Goal: Task Accomplishment & Management: Manage account settings

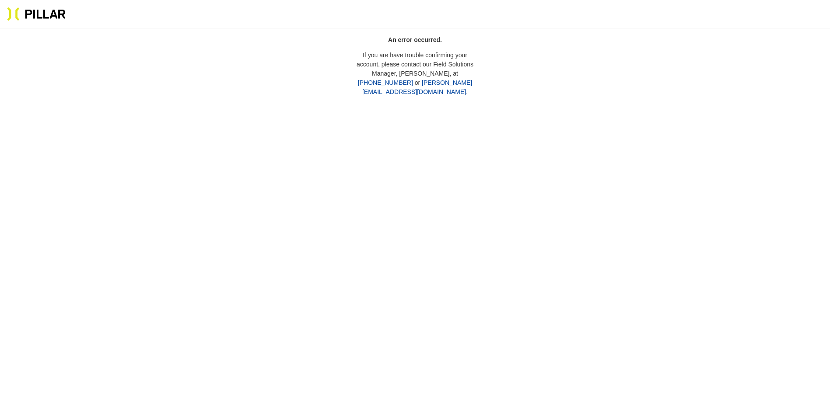
click at [771, 11] on section at bounding box center [415, 14] width 830 height 28
drag, startPoint x: 803, startPoint y: 0, endPoint x: 561, endPoint y: 224, distance: 329.8
click at [561, 224] on main "An error occurred. If you are have trouble confirming your account, please cont…" at bounding box center [415, 236] width 830 height 417
click at [607, 50] on section "An error occurred. If you are have trouble confirming your account, please cont…" at bounding box center [415, 65] width 774 height 61
click at [774, 99] on main "An error occurred. If you are have trouble confirming your account, please cont…" at bounding box center [415, 236] width 830 height 417
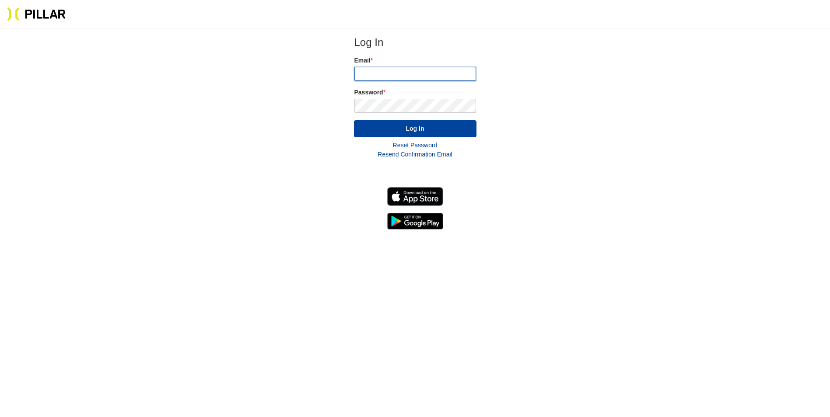
click at [399, 70] on input "email" at bounding box center [415, 74] width 122 height 14
click at [399, 71] on input "email" at bounding box center [415, 74] width 122 height 14
type input "[PERSON_NAME][EMAIL_ADDRESS][PERSON_NAME][DOMAIN_NAME]"
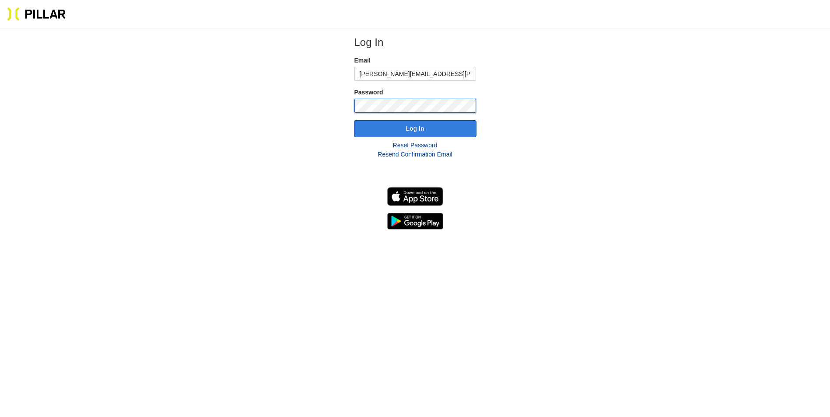
click at [354, 120] on button "Log In" at bounding box center [415, 128] width 123 height 17
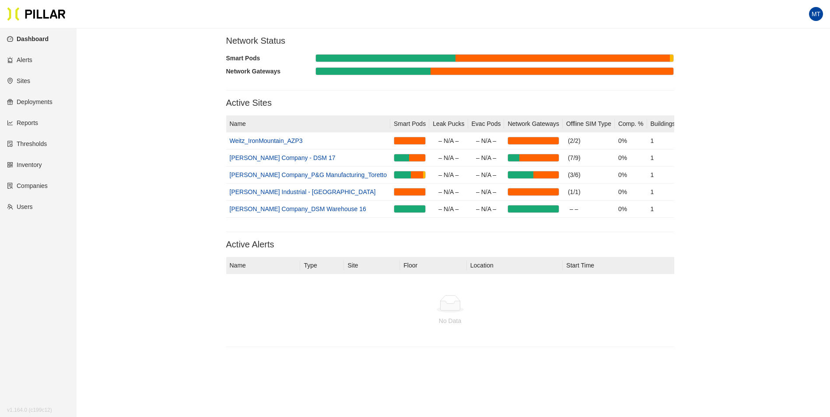
click at [34, 123] on link "Reports" at bounding box center [22, 122] width 31 height 7
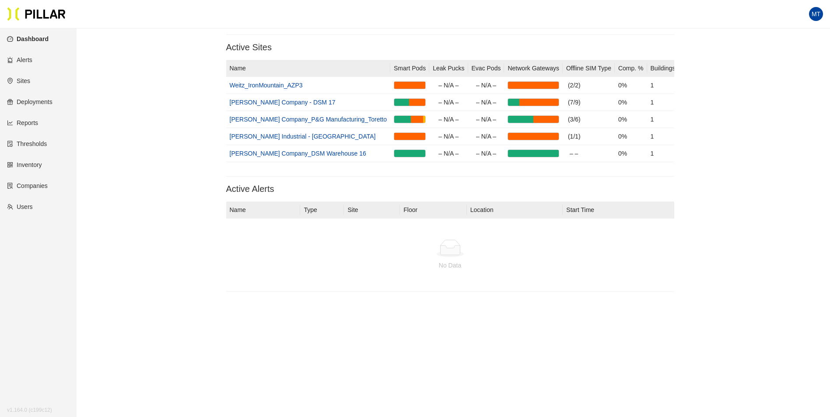
scroll to position [56, 0]
